Goal: Navigation & Orientation: Find specific page/section

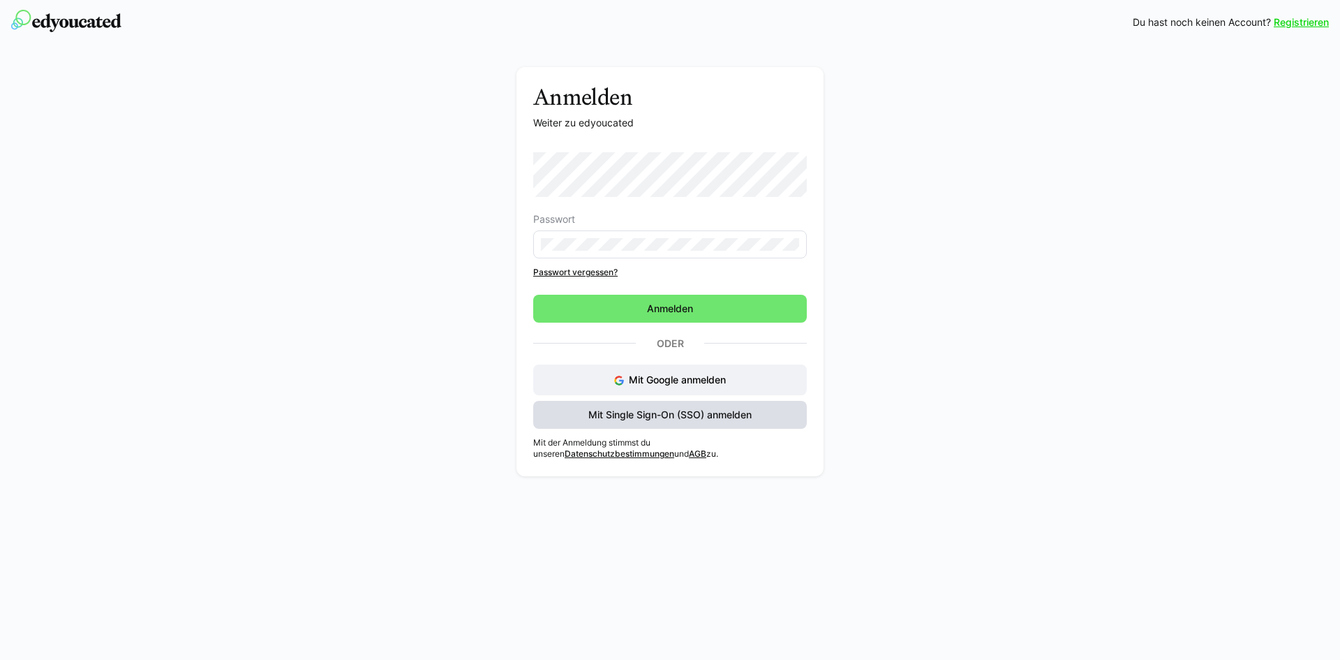
click at [663, 406] on span "Mit Single Sign-On (SSO) anmelden" at bounding box center [670, 415] width 274 height 28
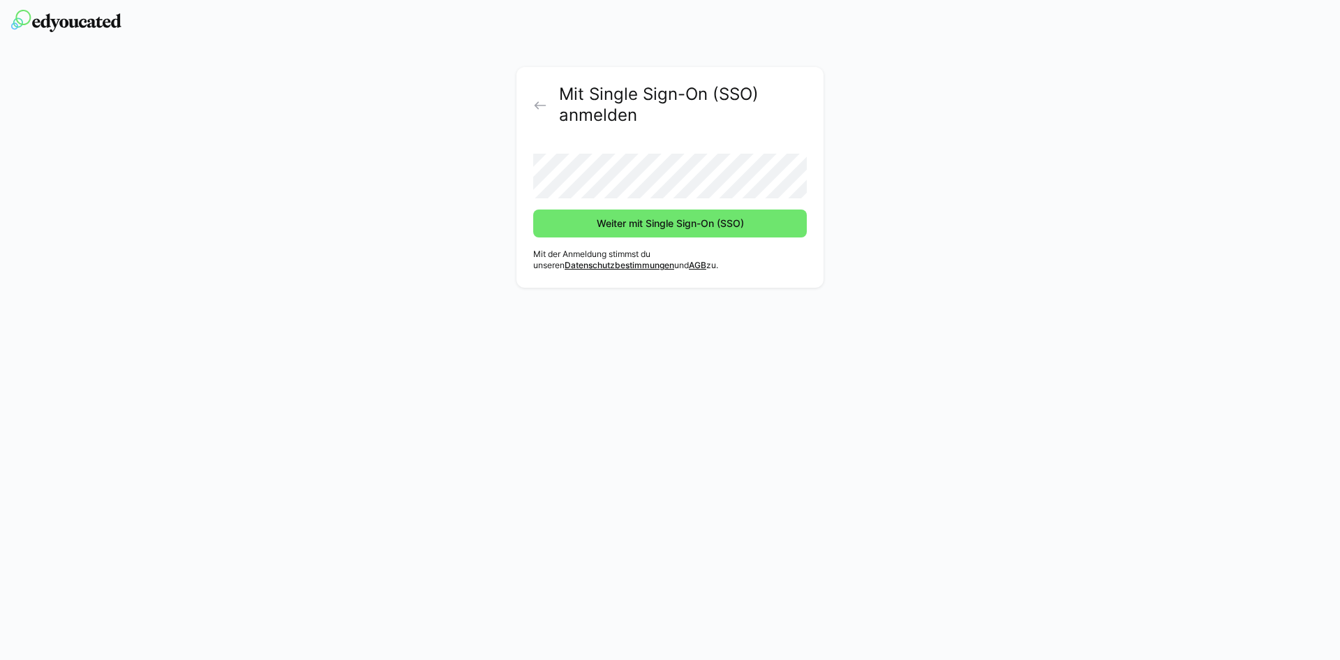
click at [533, 209] on button "Weiter mit Single Sign-On (SSO)" at bounding box center [670, 223] width 274 height 28
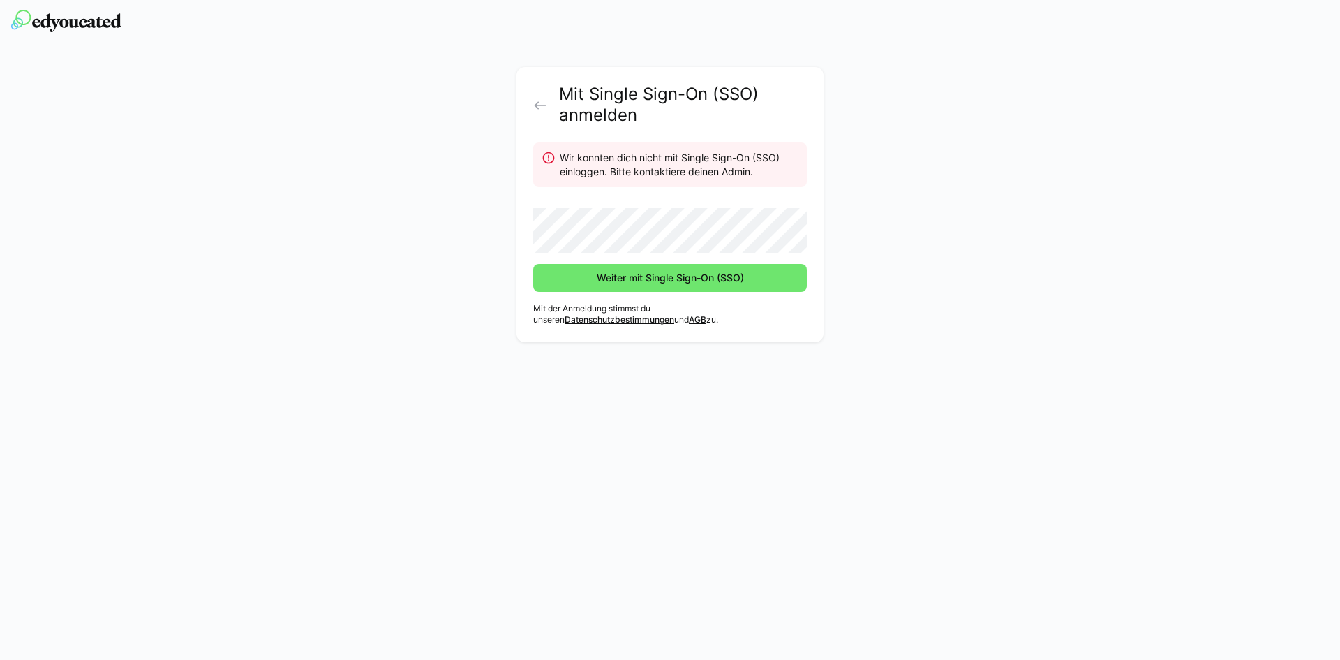
click at [533, 264] on button "Weiter mit Single Sign-On (SSO)" at bounding box center [670, 278] width 274 height 28
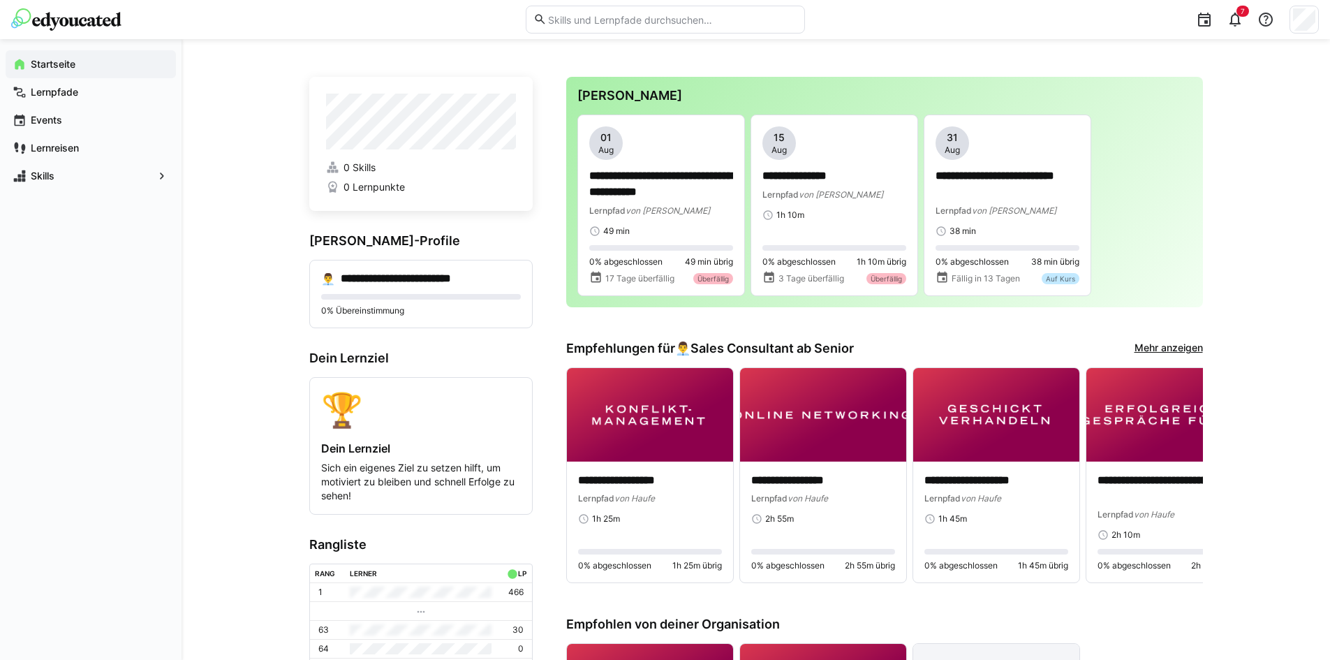
click at [96, 277] on div "Startseite Lernpfade Events Lernreisen Skills" at bounding box center [90, 349] width 181 height 621
